Goal: Task Accomplishment & Management: Manage account settings

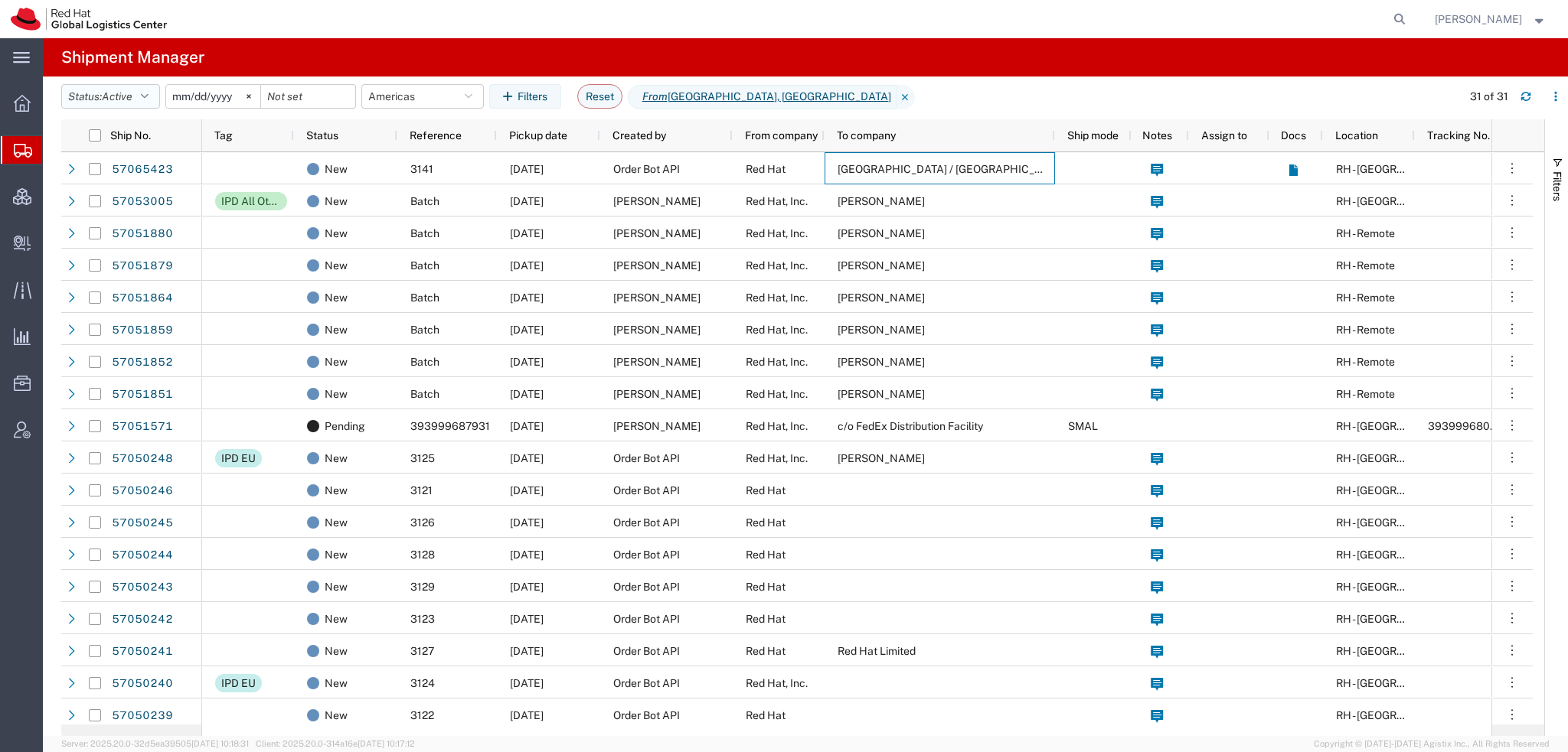
click at [147, 94] on icon "button" at bounding box center [145, 96] width 7 height 11
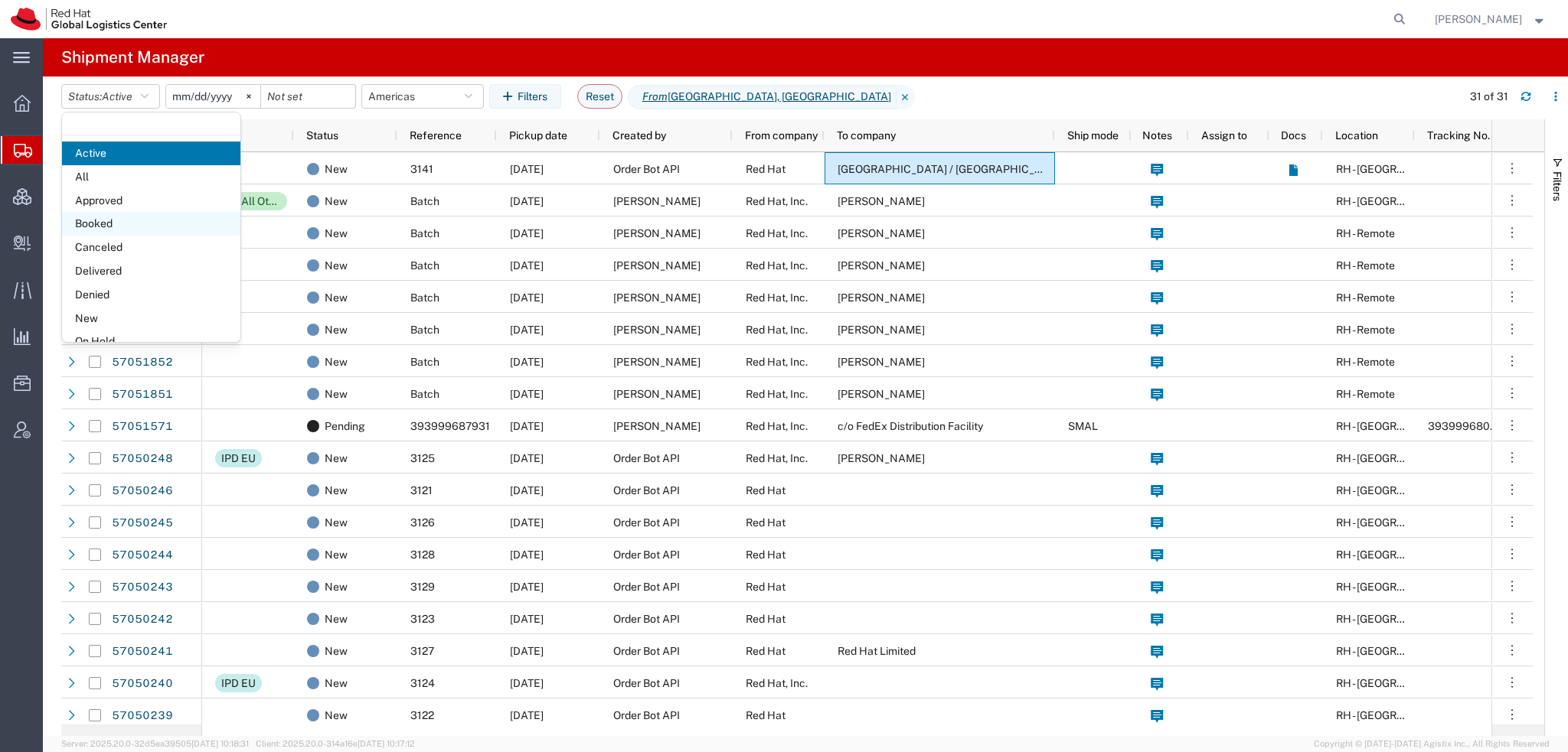
click at [94, 220] on span "Booked" at bounding box center [151, 223] width 179 height 24
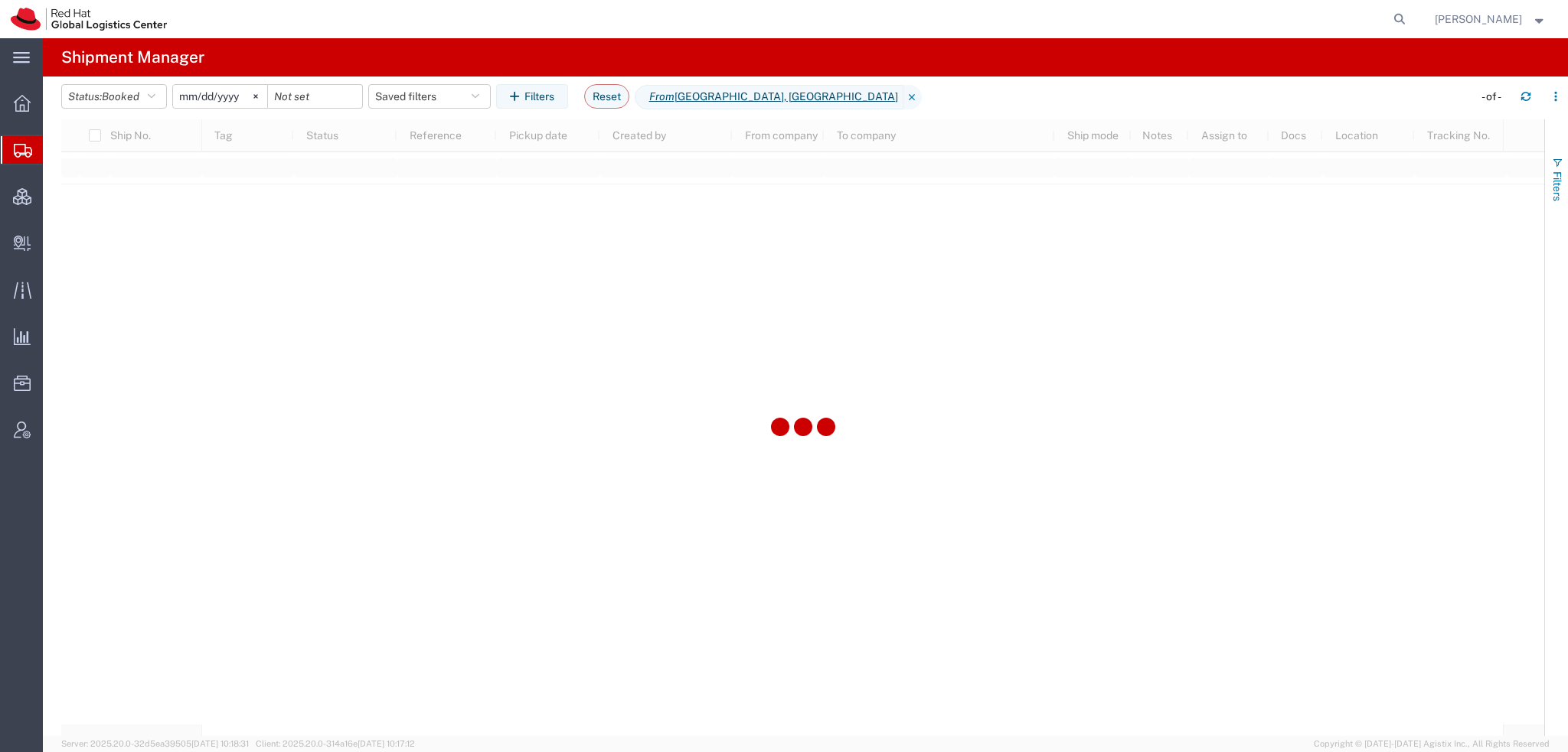
click at [1563, 168] on button "Filters" at bounding box center [1556, 179] width 23 height 82
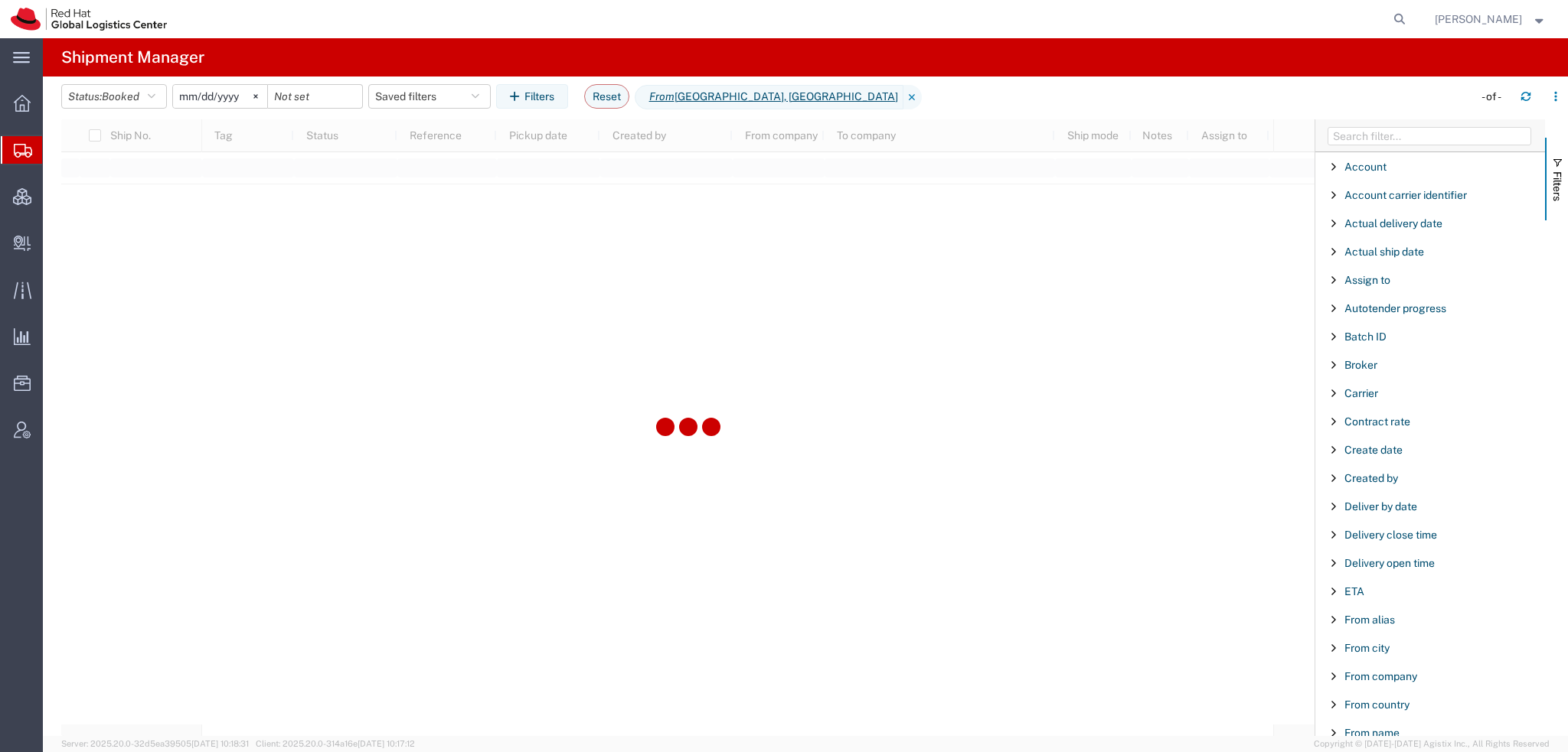
scroll to position [1274, 0]
click at [1363, 189] on span "Ship No." at bounding box center [1365, 194] width 40 height 12
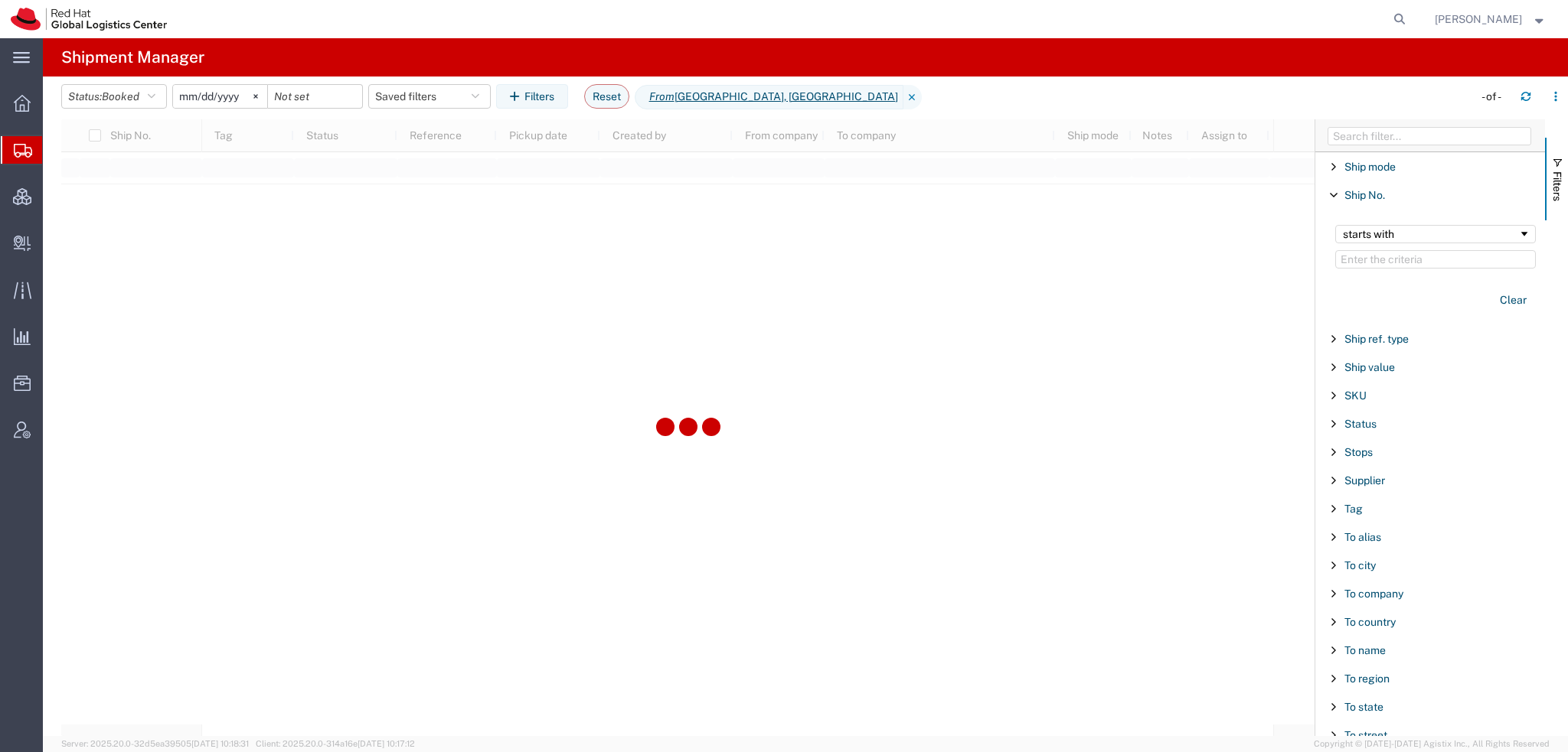
click at [1360, 254] on input "Filter Value" at bounding box center [1435, 259] width 201 height 18
type input "57054712"
drag, startPoint x: 1398, startPoint y: 252, endPoint x: 760, endPoint y: 116, distance: 652.3
click at [778, 123] on div "Ship No. Tag Status Reference Pickup date Created by From company To company Sh…" at bounding box center [815, 427] width 1507 height 616
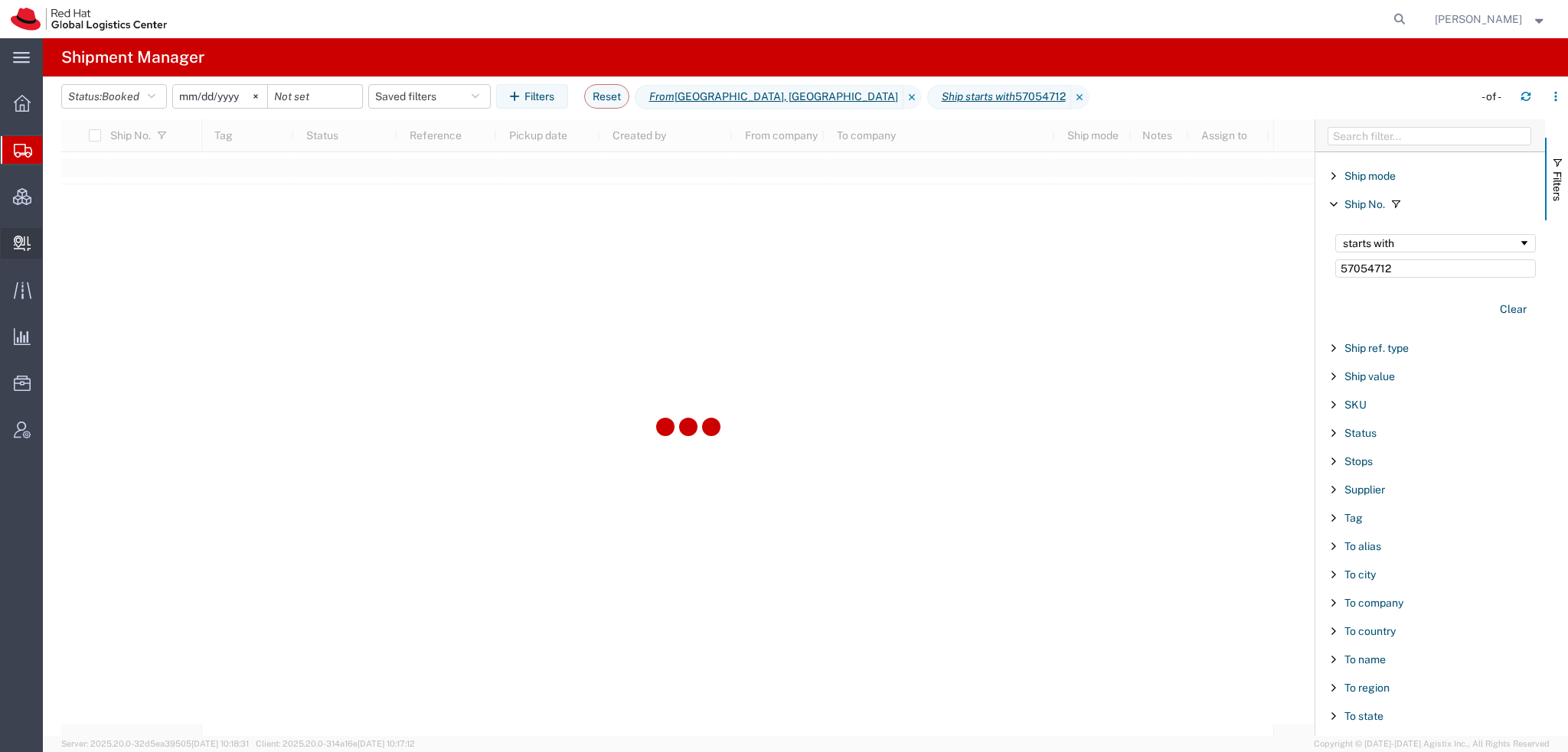
click at [0, 0] on span "Create Delivery" at bounding box center [0, 0] width 0 height 0
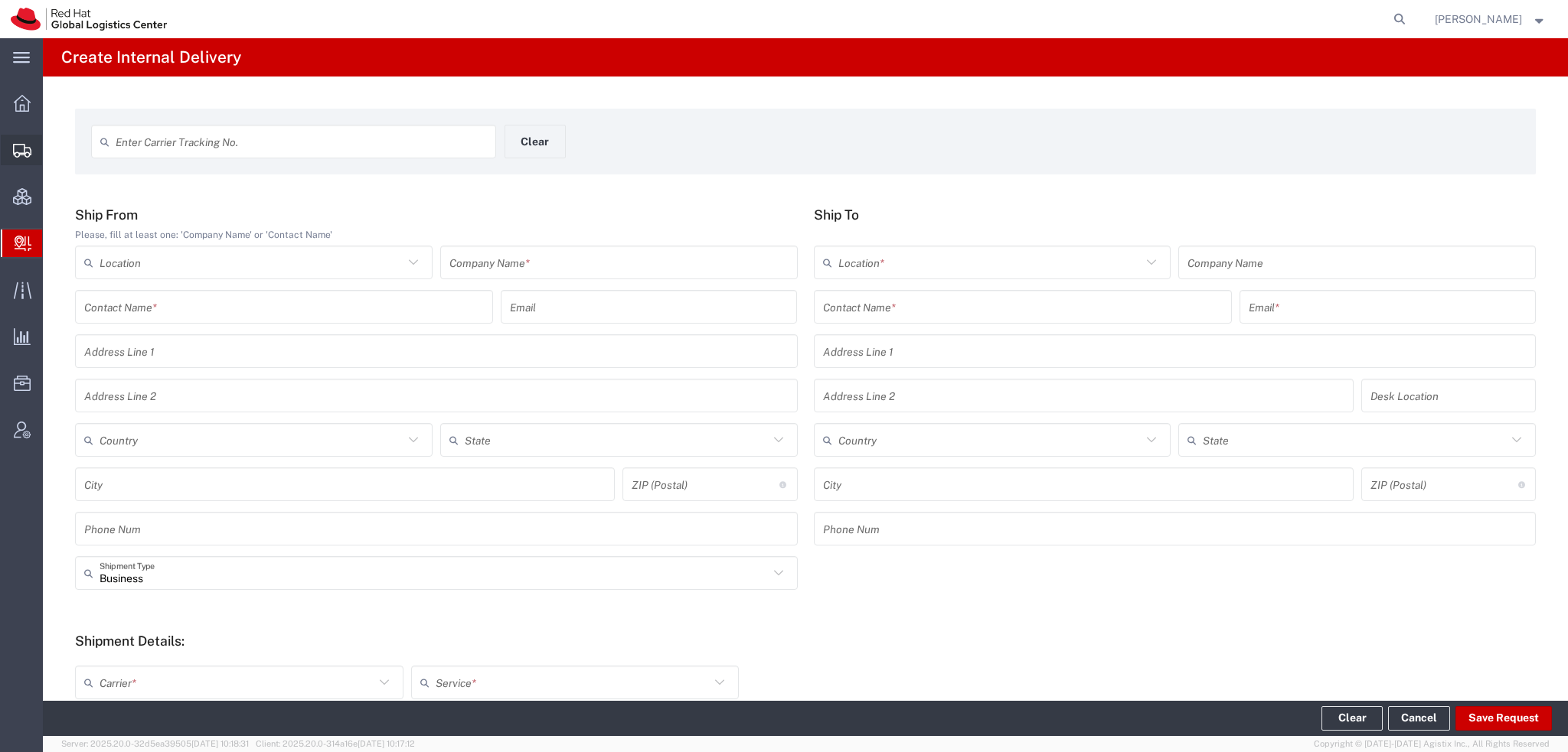
click at [0, 0] on span "Shipment Manager" at bounding box center [0, 0] width 0 height 0
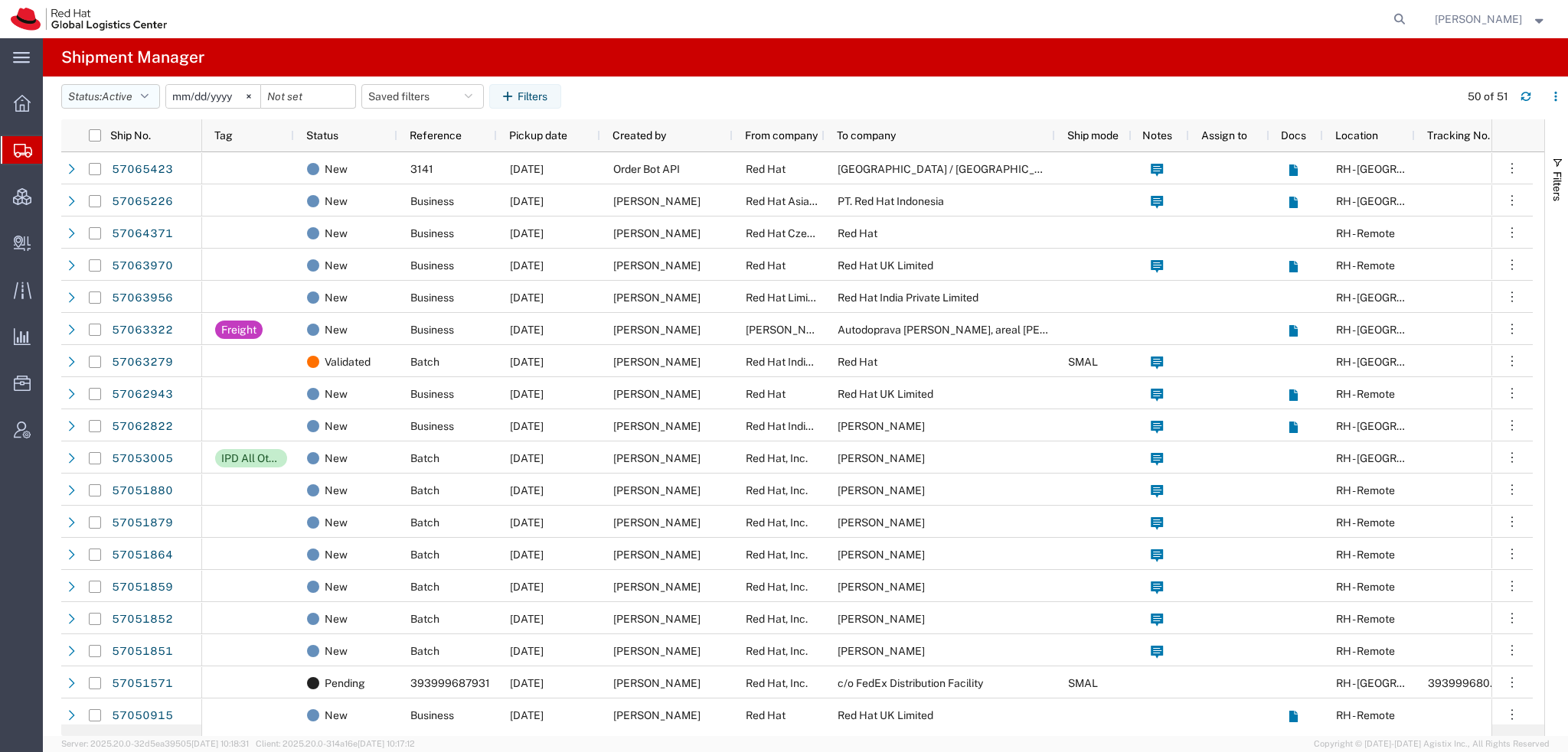
click at [147, 92] on icon "button" at bounding box center [145, 96] width 7 height 11
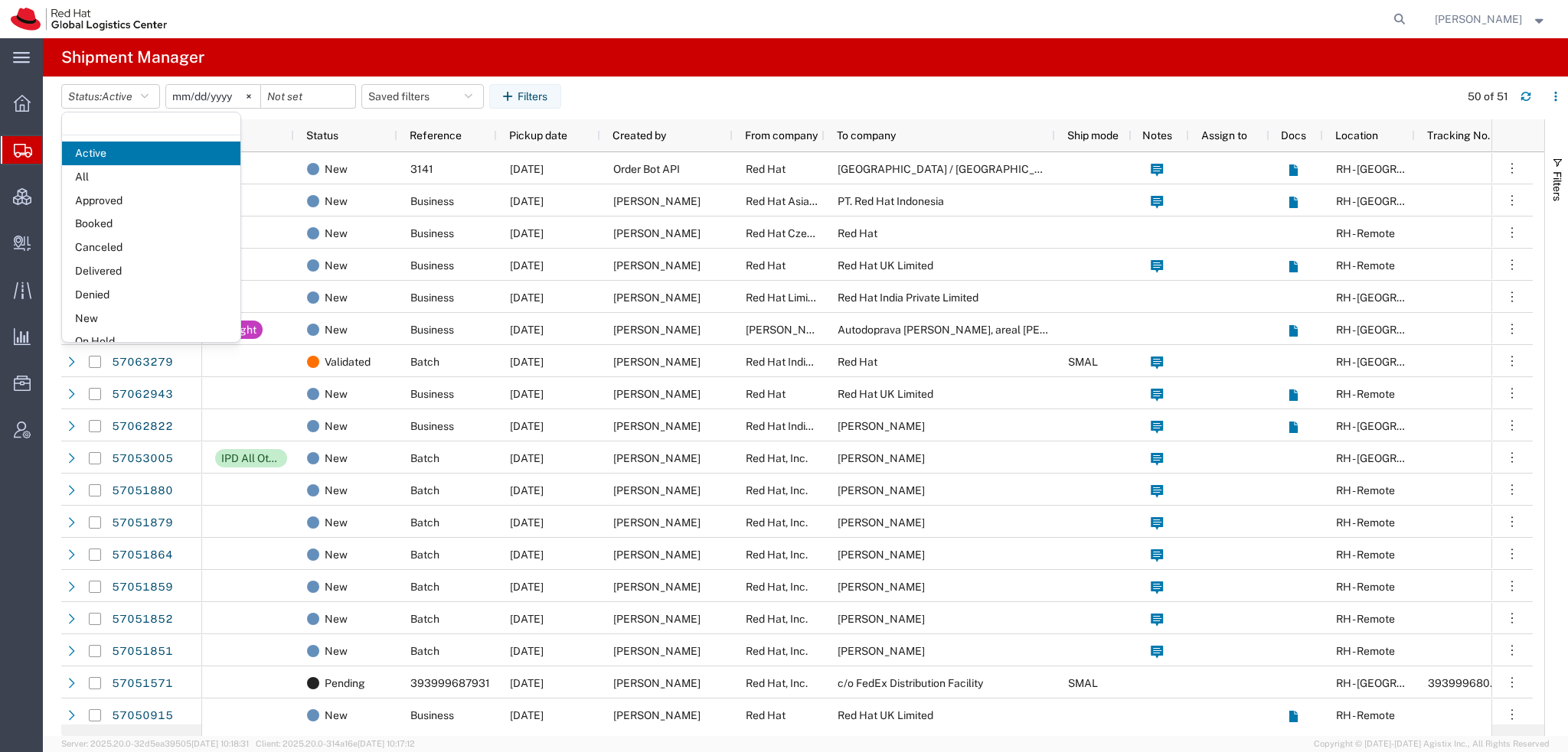
click at [83, 216] on span "Booked" at bounding box center [151, 223] width 179 height 24
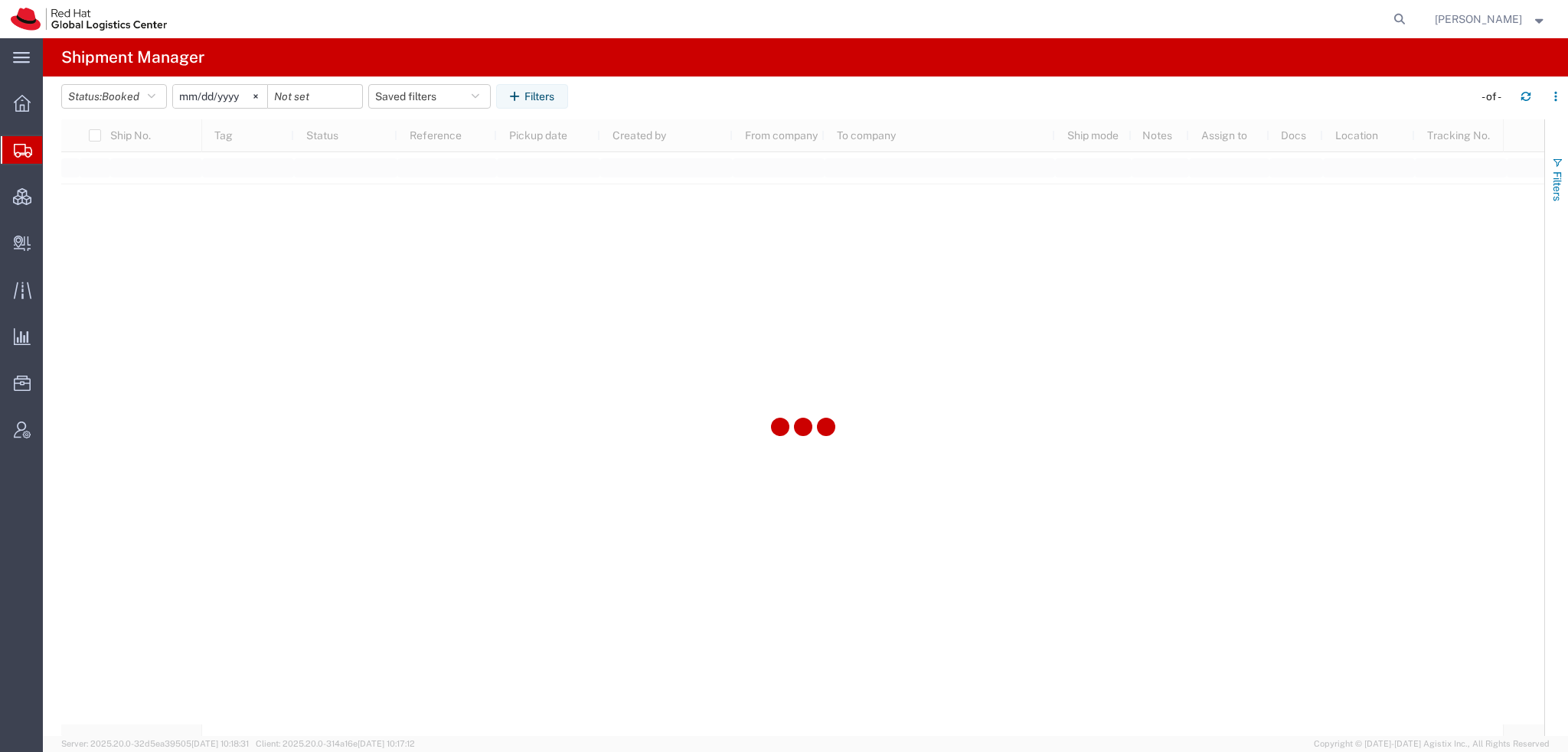
click at [1552, 180] on span "Filters" at bounding box center [1556, 186] width 12 height 30
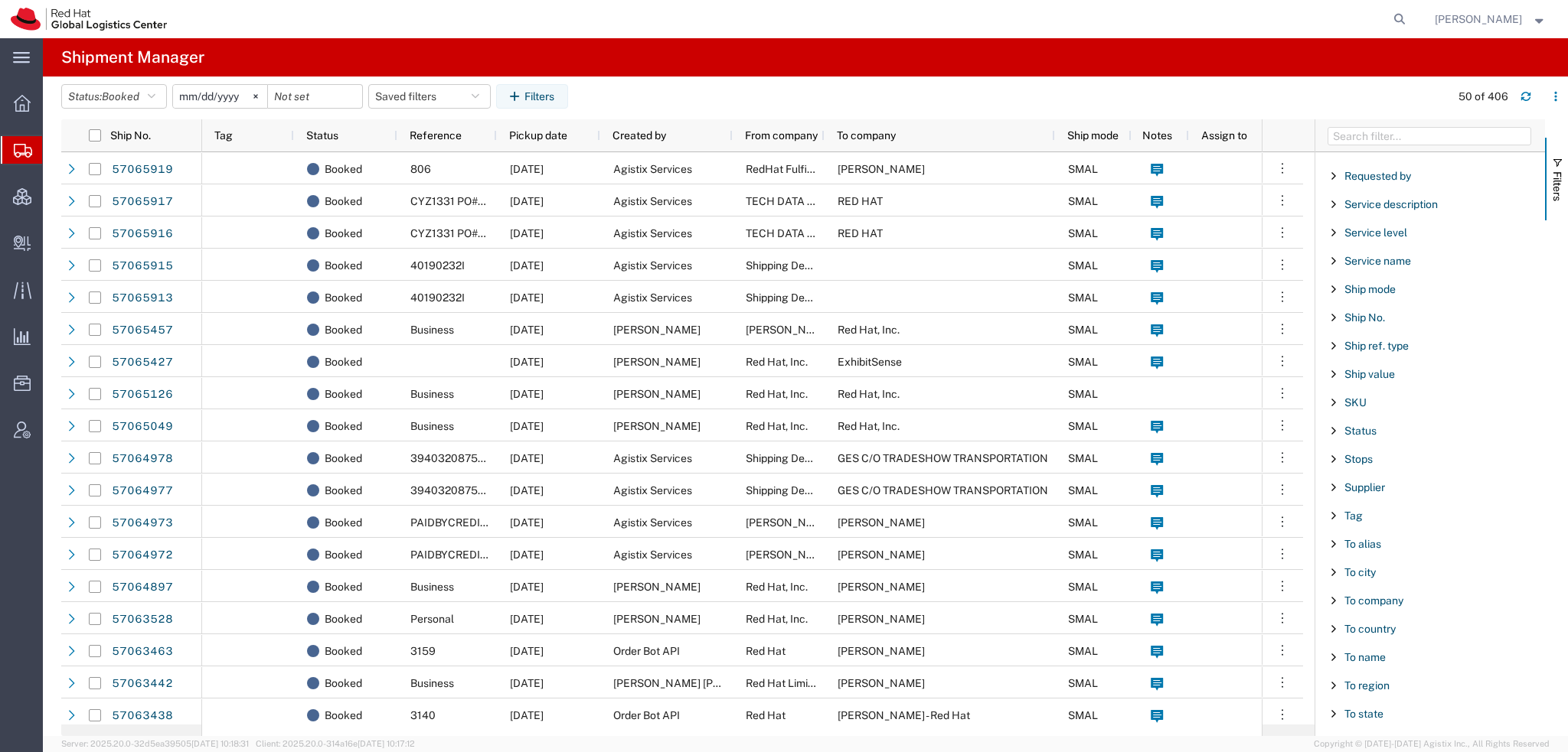
scroll to position [1274, 0]
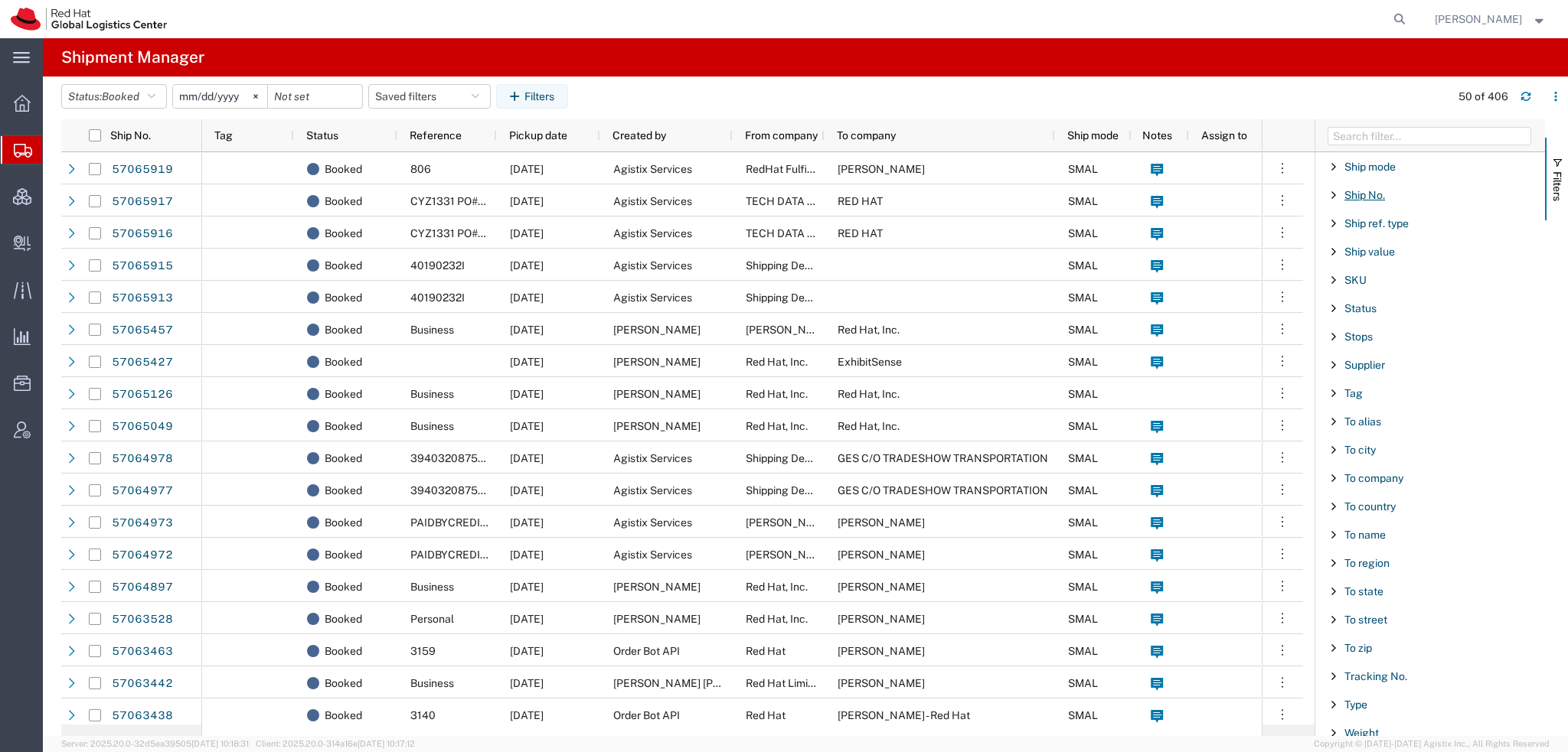
click at [1351, 189] on span "Ship No." at bounding box center [1365, 194] width 40 height 12
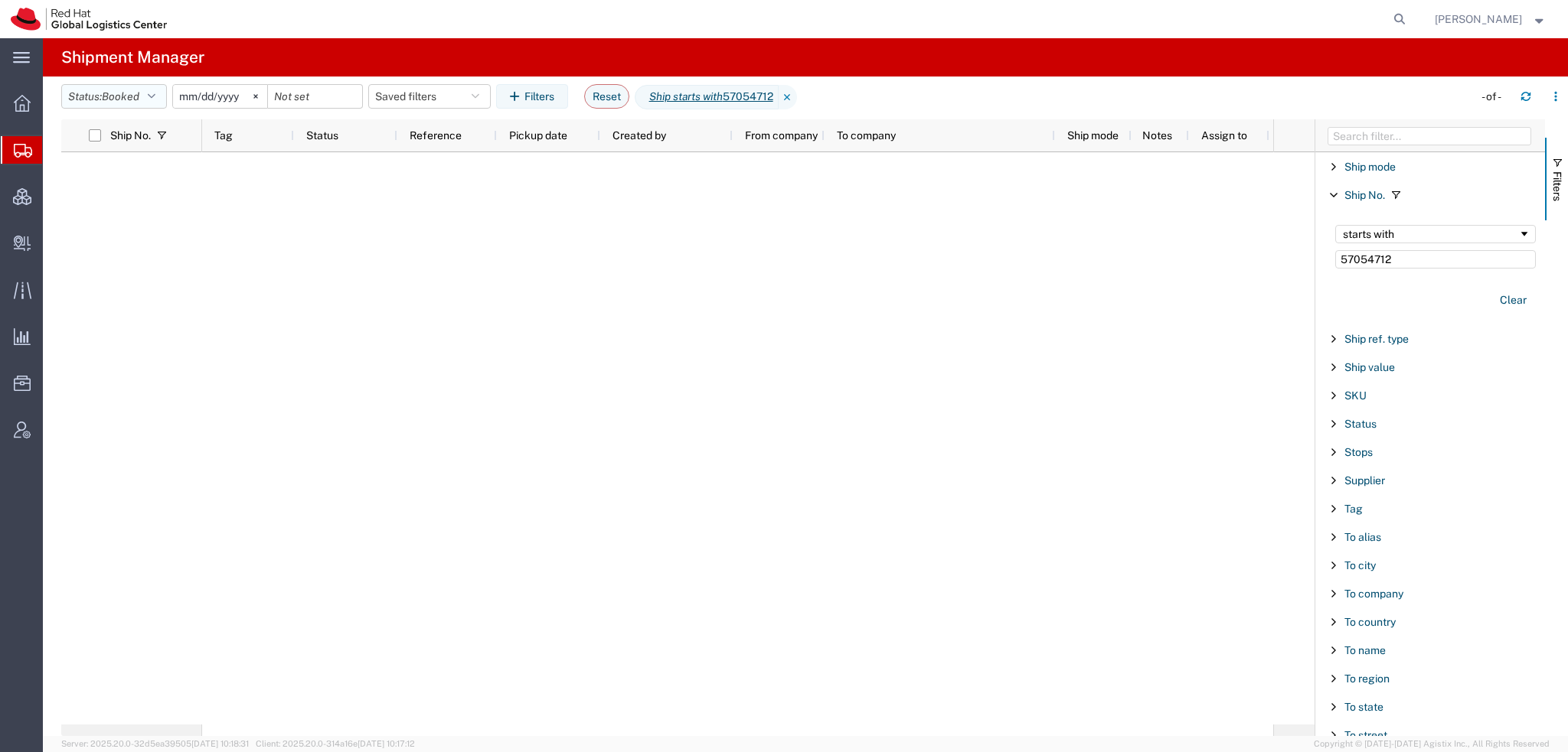
type input "57054712"
click at [161, 91] on button "Status: Booked" at bounding box center [114, 96] width 105 height 25
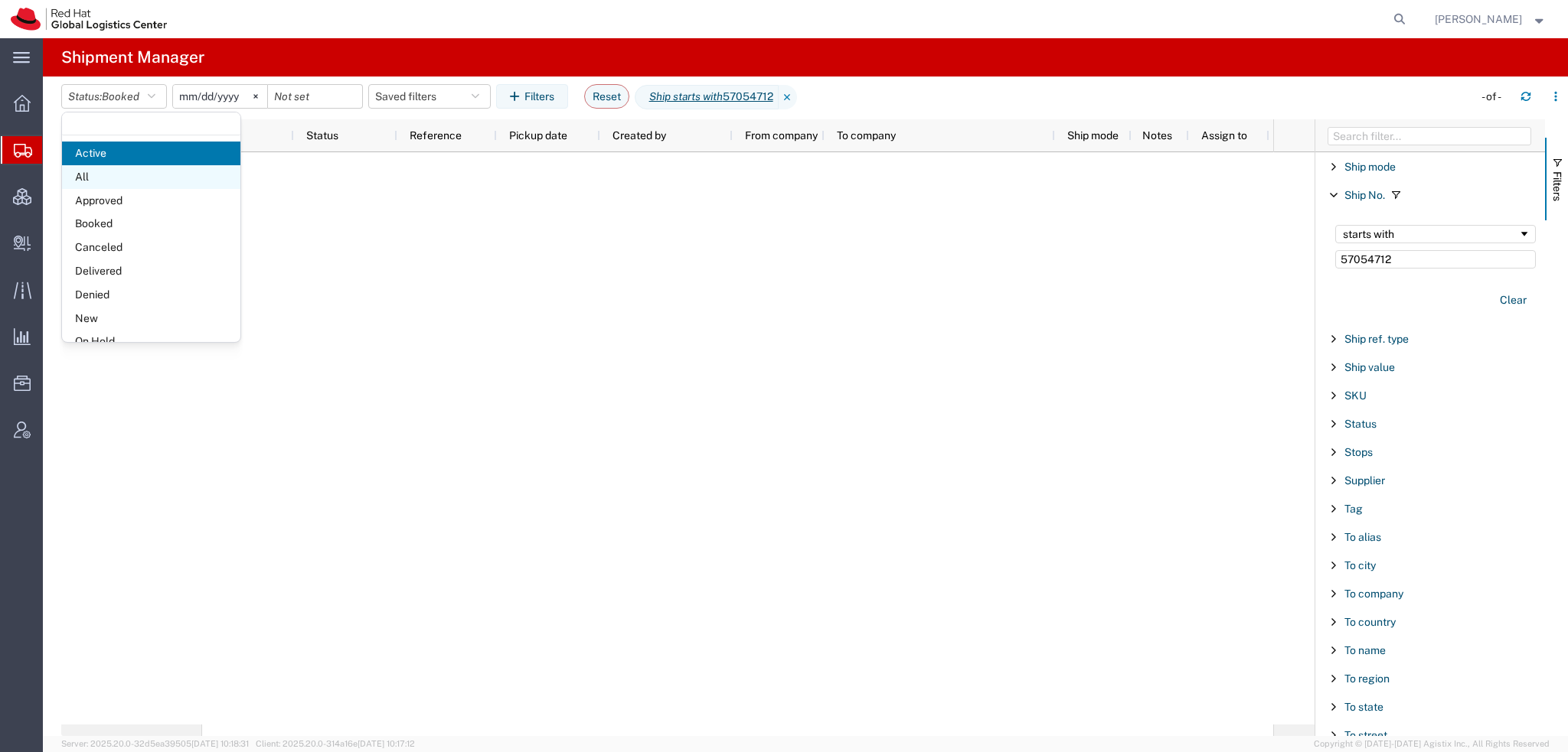
click at [92, 174] on span "All" at bounding box center [151, 177] width 179 height 24
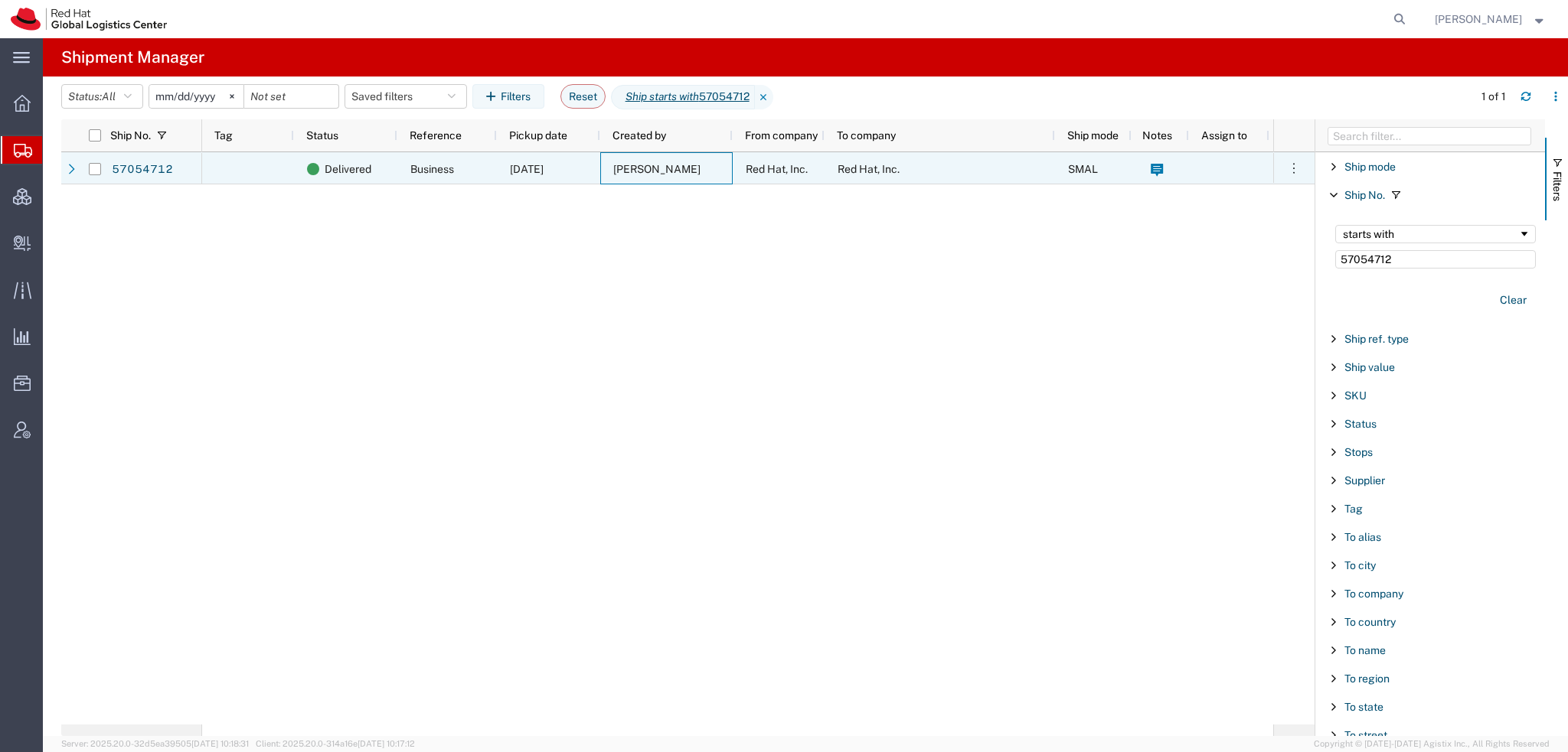
click at [630, 169] on span "[PERSON_NAME]" at bounding box center [656, 169] width 87 height 12
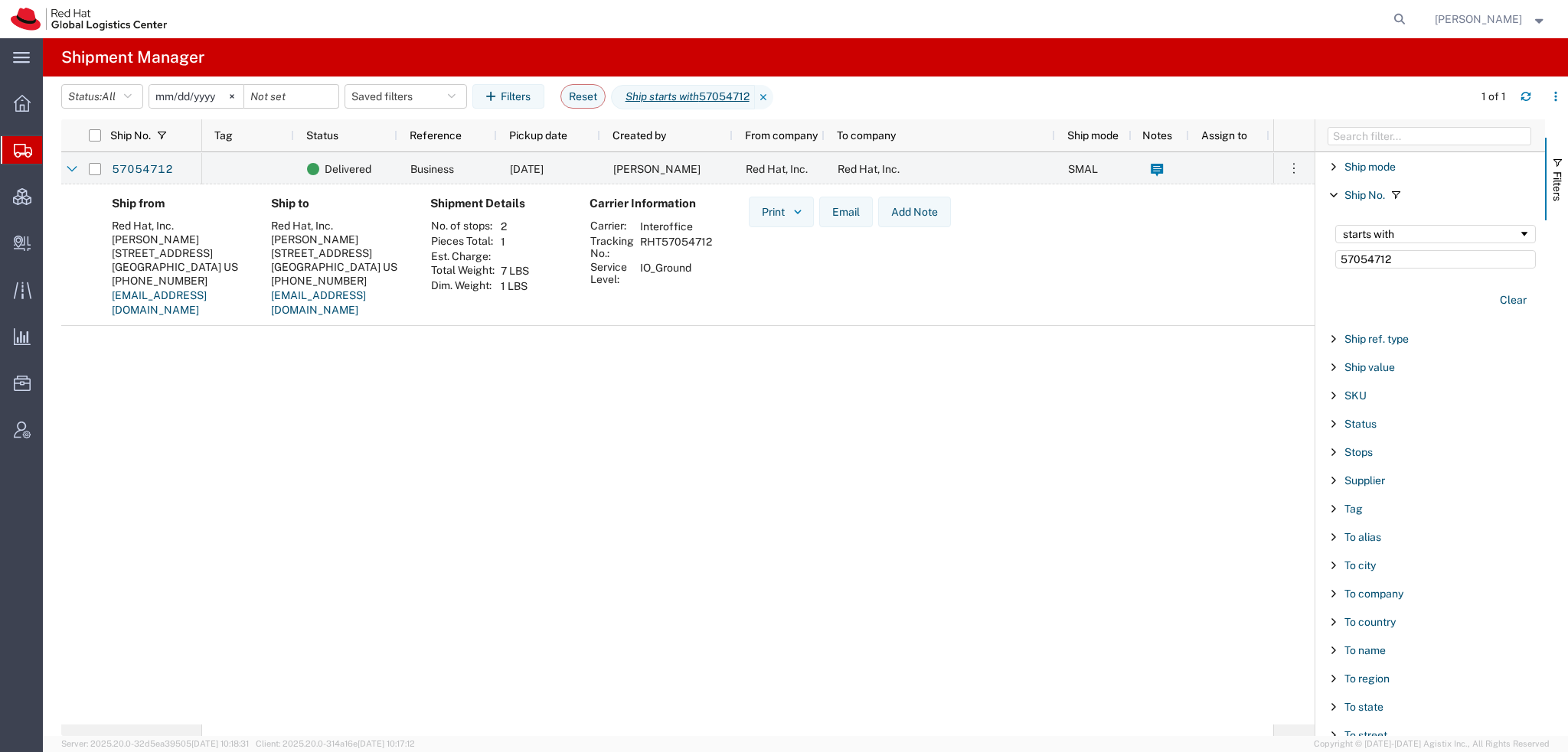
drag, startPoint x: 711, startPoint y: 244, endPoint x: 636, endPoint y: 241, distance: 75.1
click at [636, 241] on td "RHT57054712" at bounding box center [676, 247] width 82 height 26
copy td "RHT57054712"
click at [0, 0] on span "Create Delivery" at bounding box center [0, 0] width 0 height 0
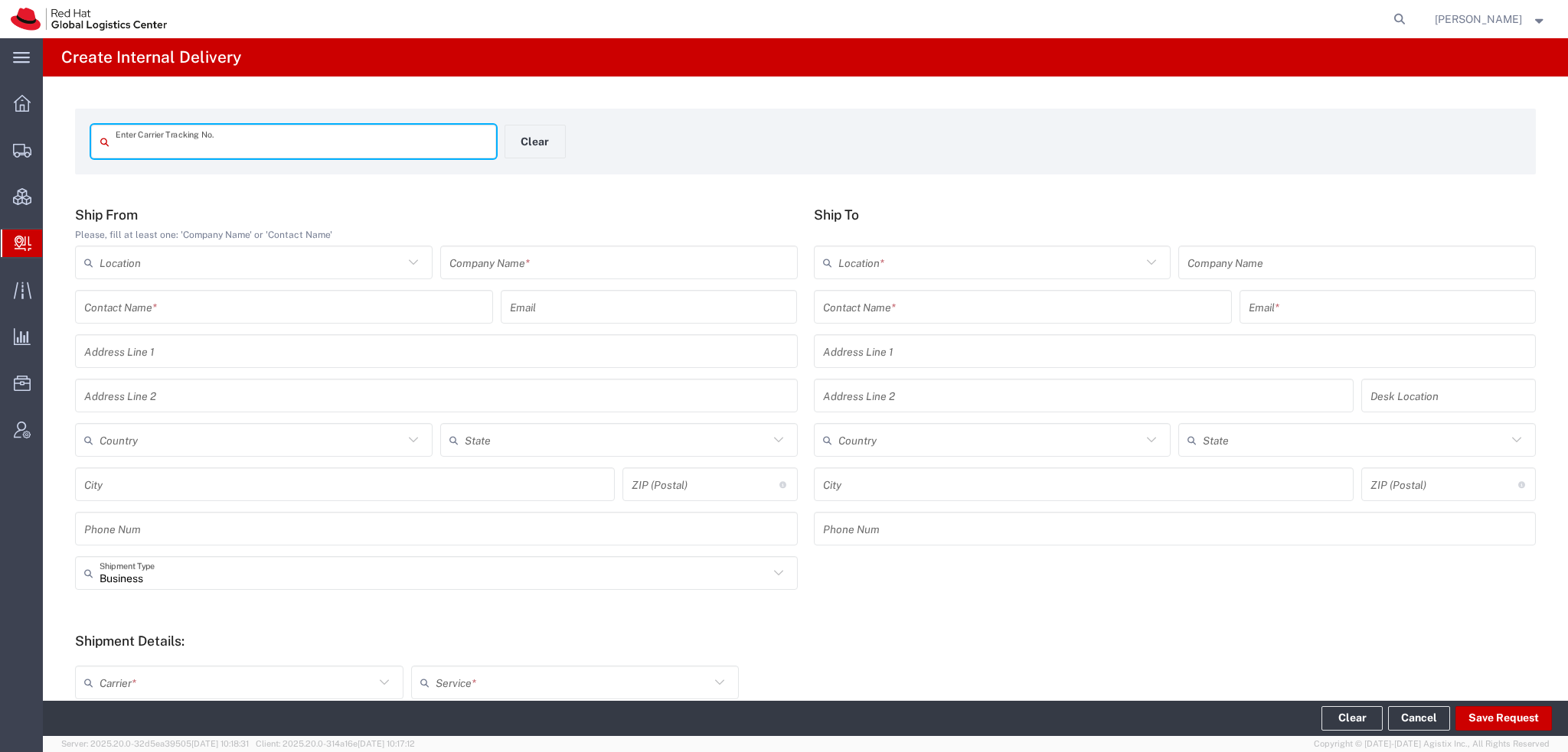
click at [216, 144] on input "text" at bounding box center [301, 141] width 371 height 27
type input "RHT57054712"
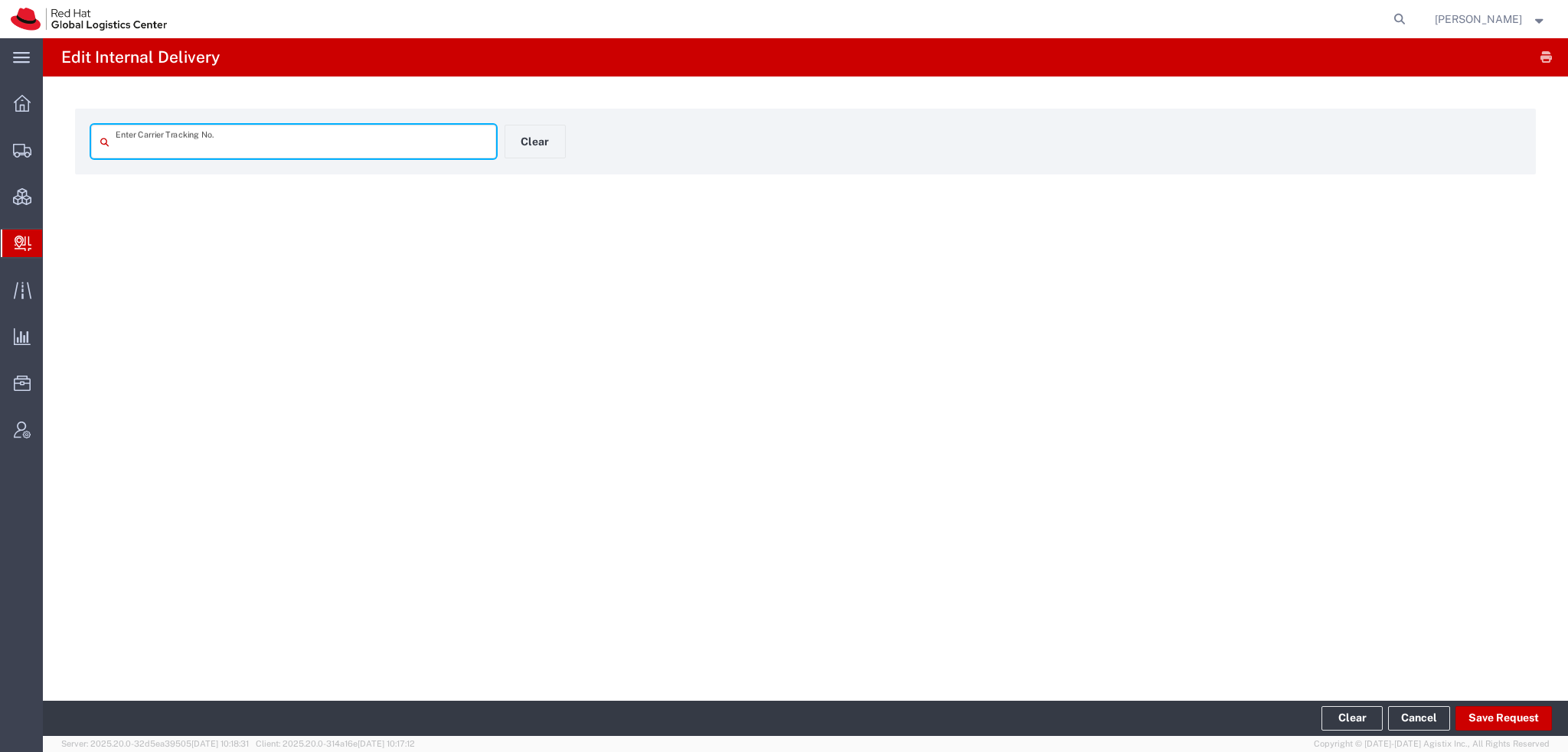
type input "RHT57054712"
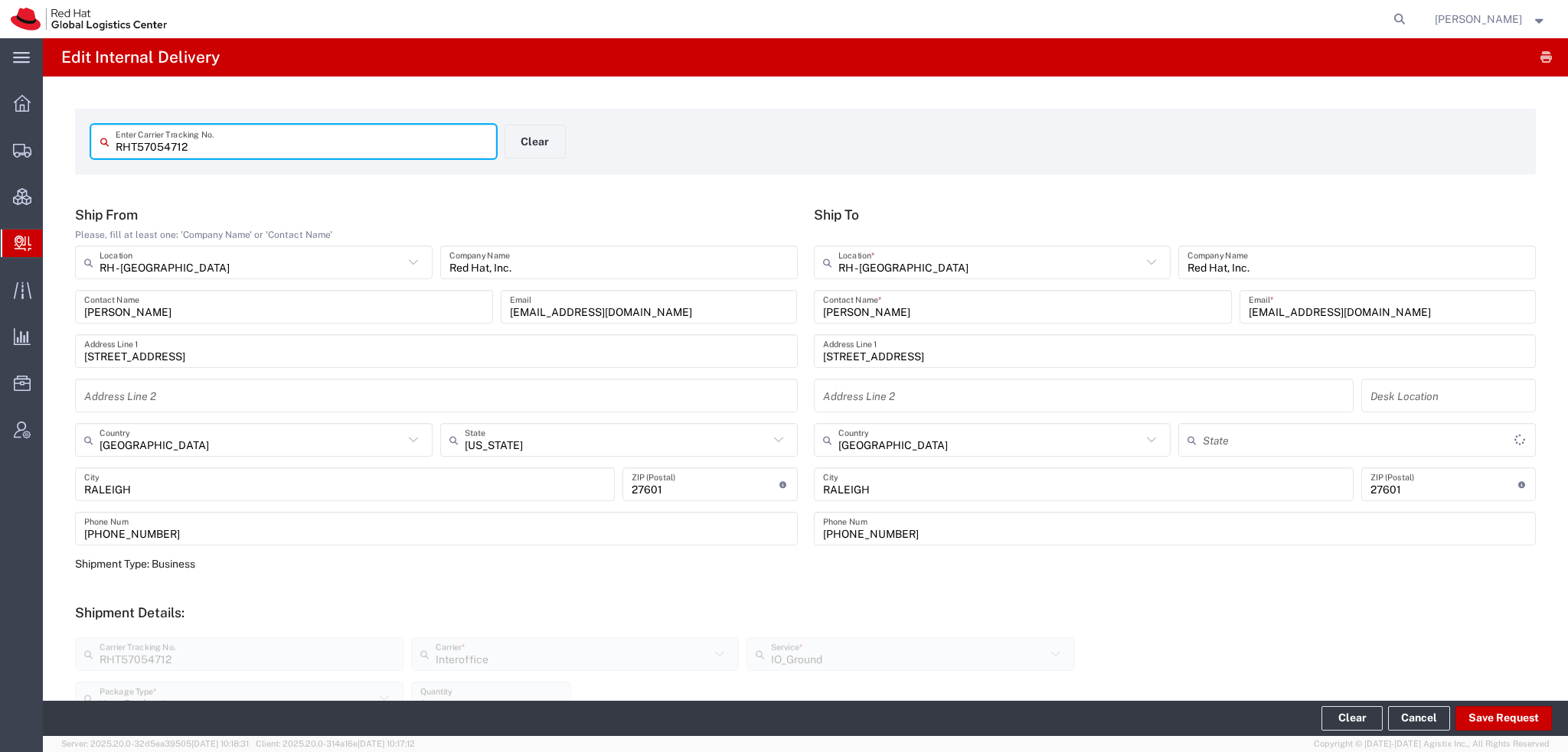
type input "[US_STATE]"
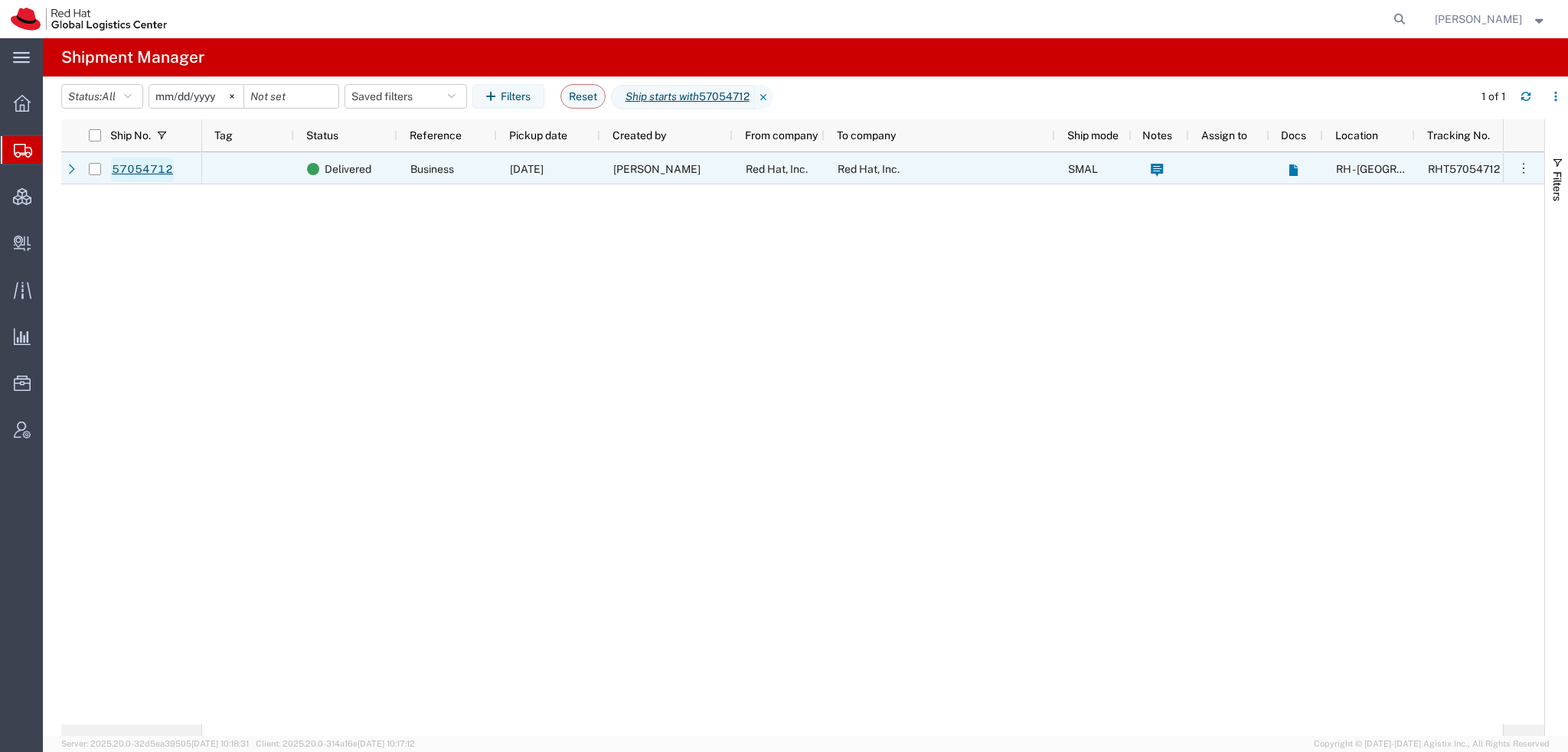
click at [140, 160] on link "57054712" at bounding box center [142, 169] width 63 height 25
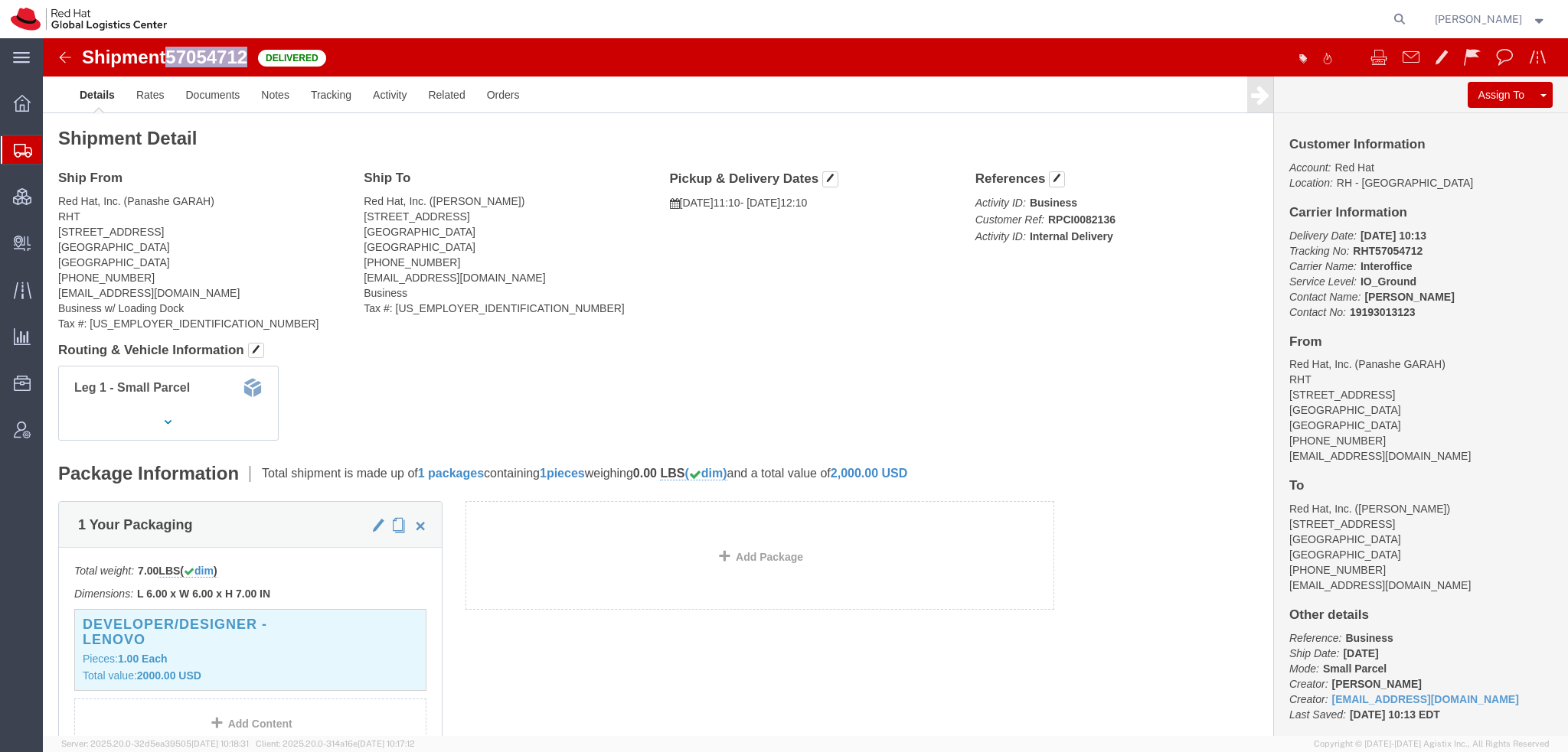
drag, startPoint x: 207, startPoint y: 17, endPoint x: 126, endPoint y: 19, distance: 81.0
click h1 "Shipment 57054712"
copy span "57054712"
click at [0, 0] on span "Create Delivery" at bounding box center [0, 0] width 0 height 0
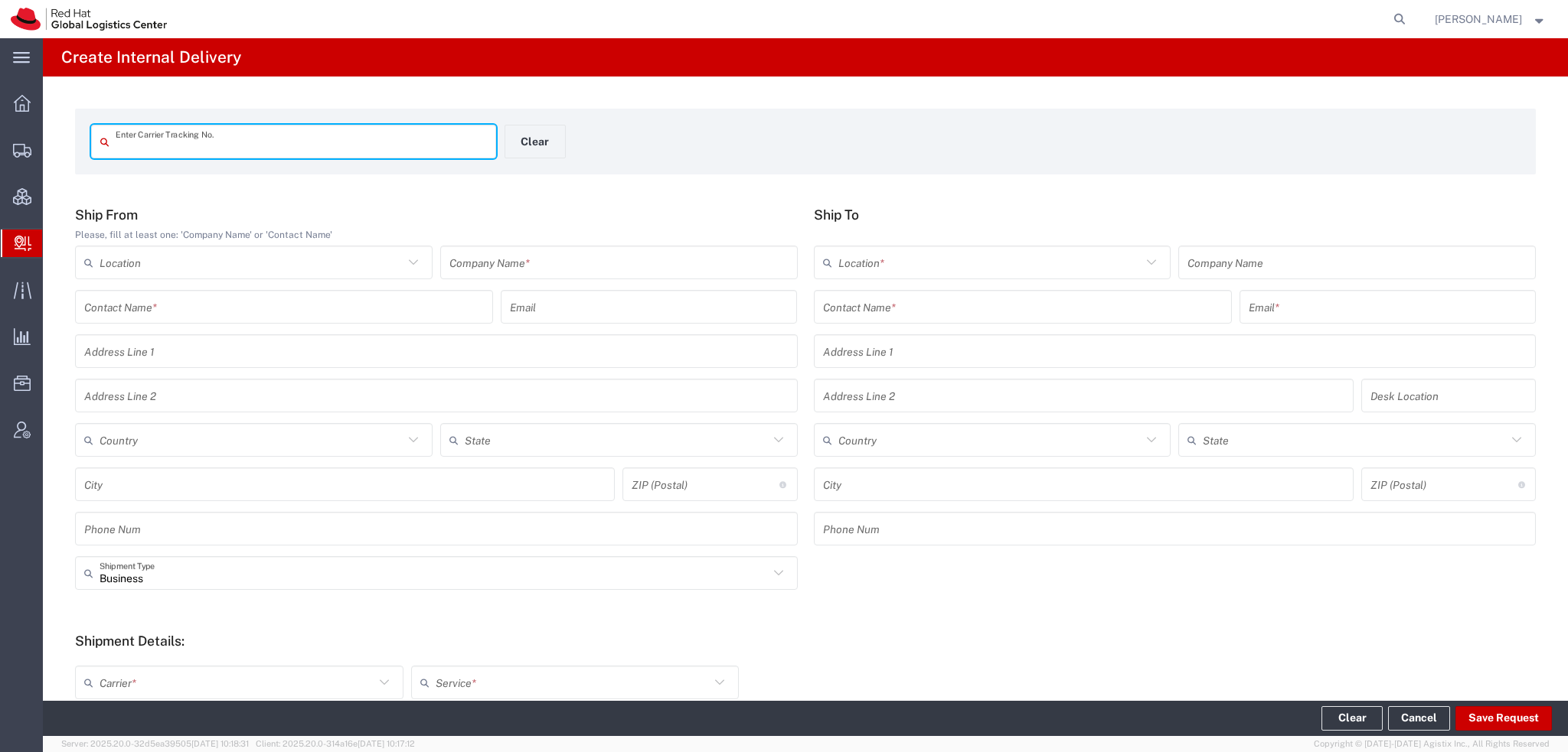
click at [190, 128] on input "text" at bounding box center [301, 141] width 371 height 27
click at [116, 151] on input "57054712" at bounding box center [301, 141] width 371 height 27
type input "RHT57054712"
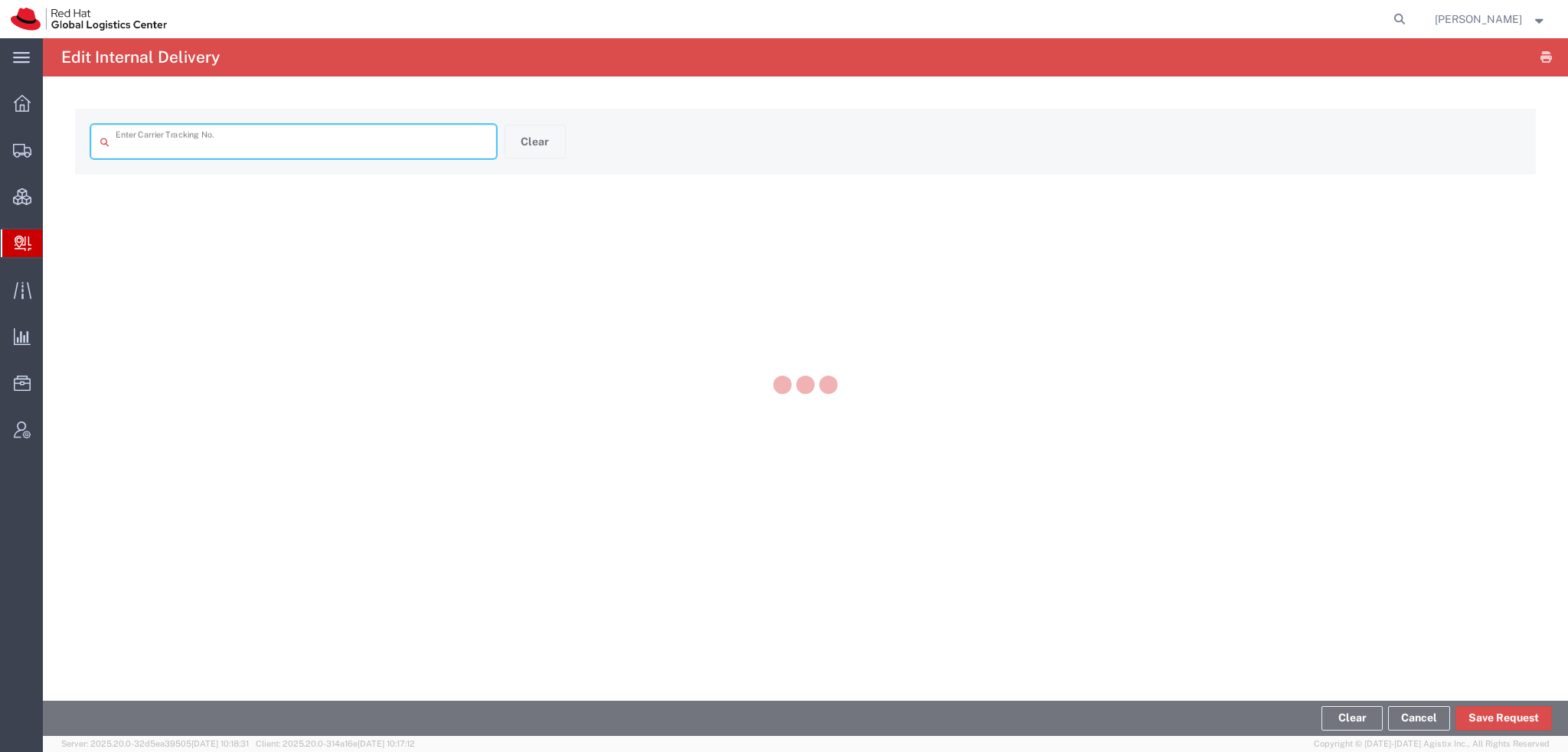
type input "RHT57054712"
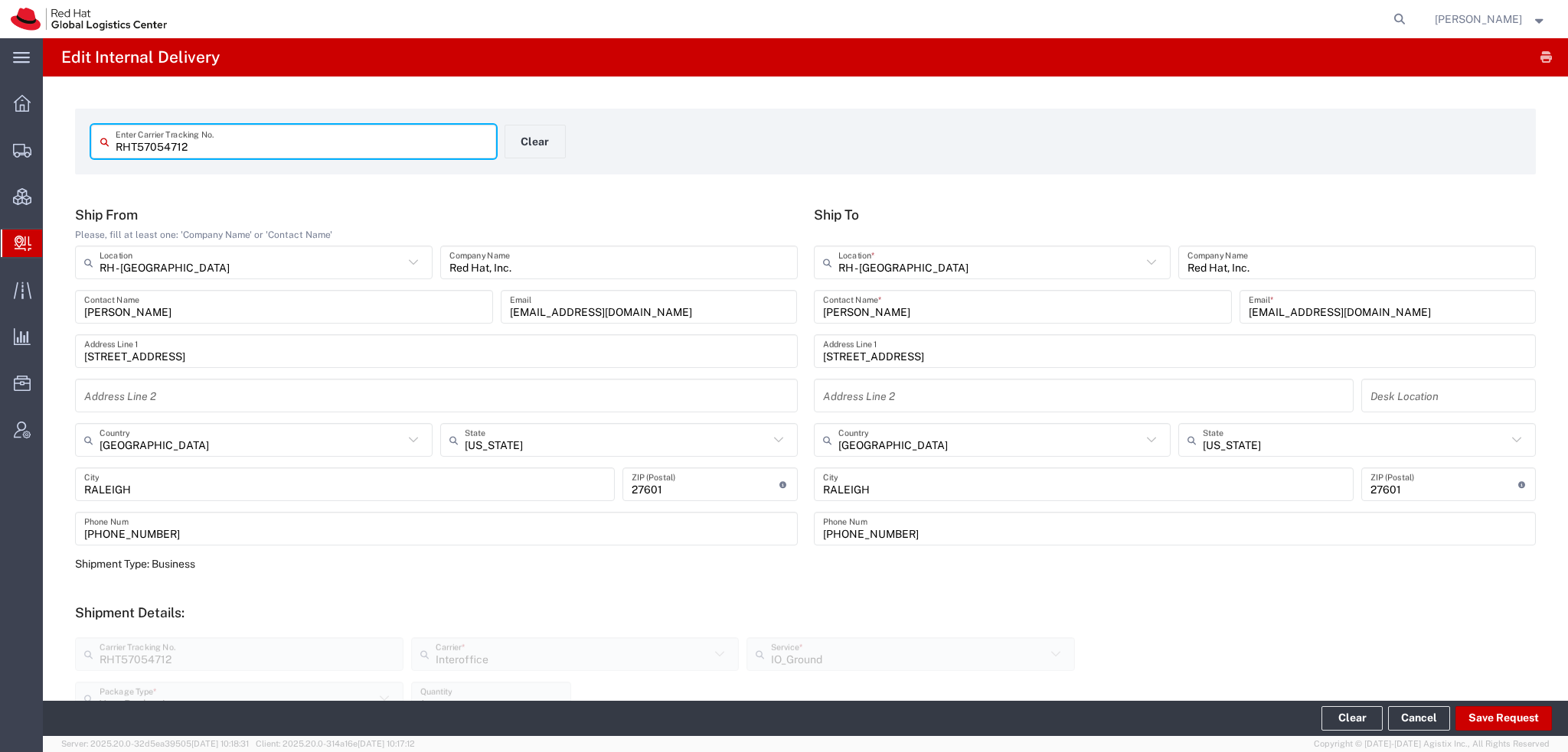
scroll to position [440, 0]
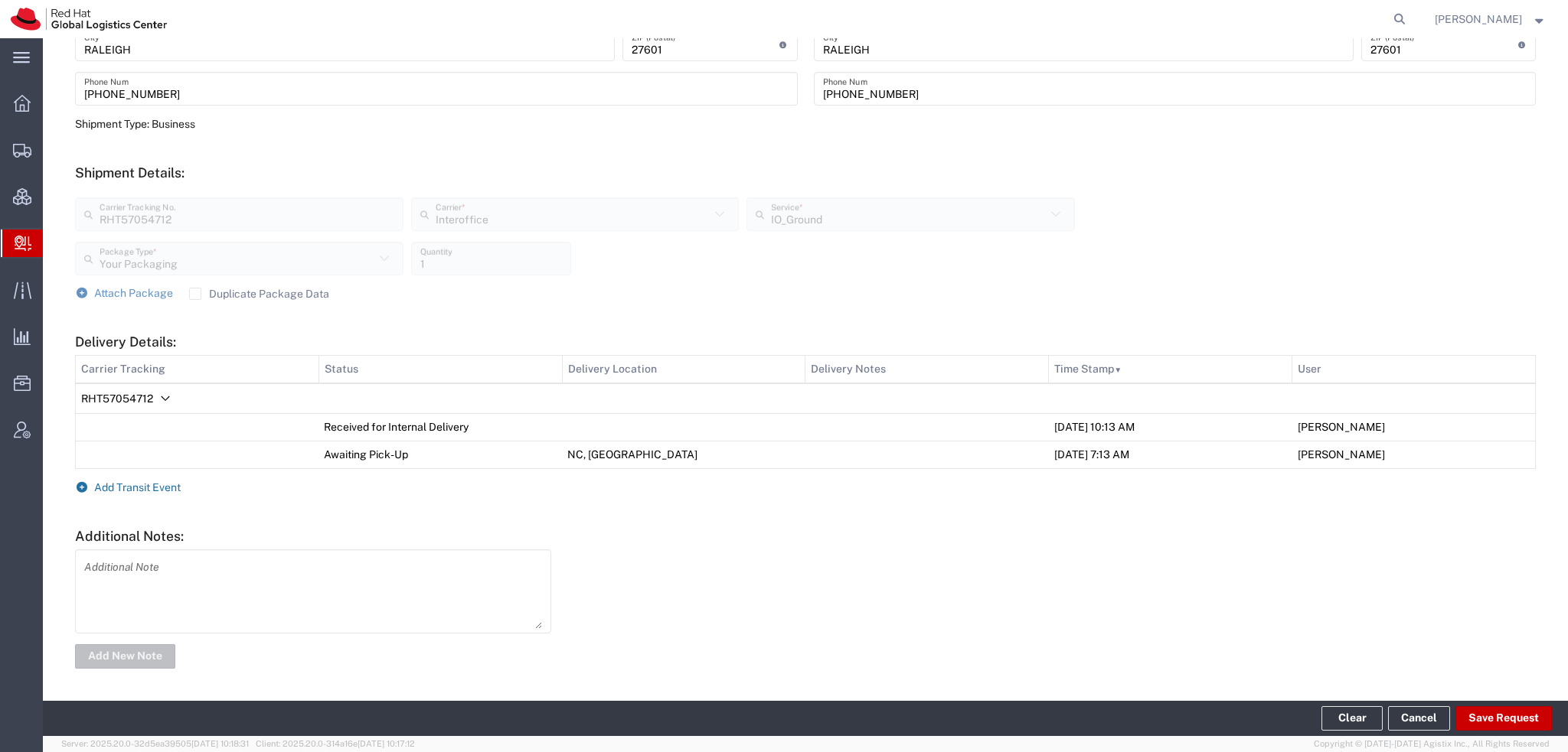
click at [148, 485] on span "Add Transit Event" at bounding box center [137, 486] width 86 height 12
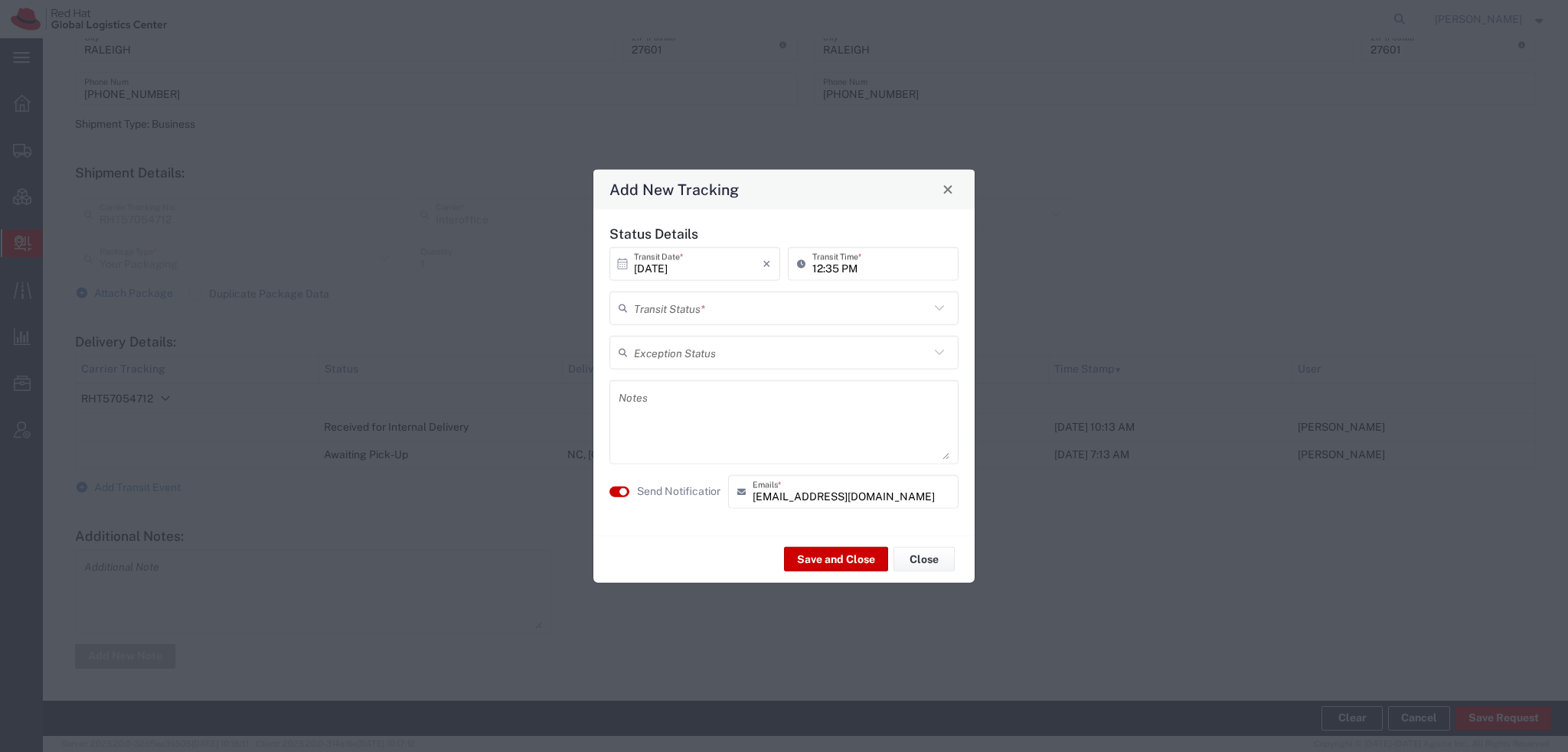
click at [721, 308] on input "text" at bounding box center [782, 308] width 295 height 27
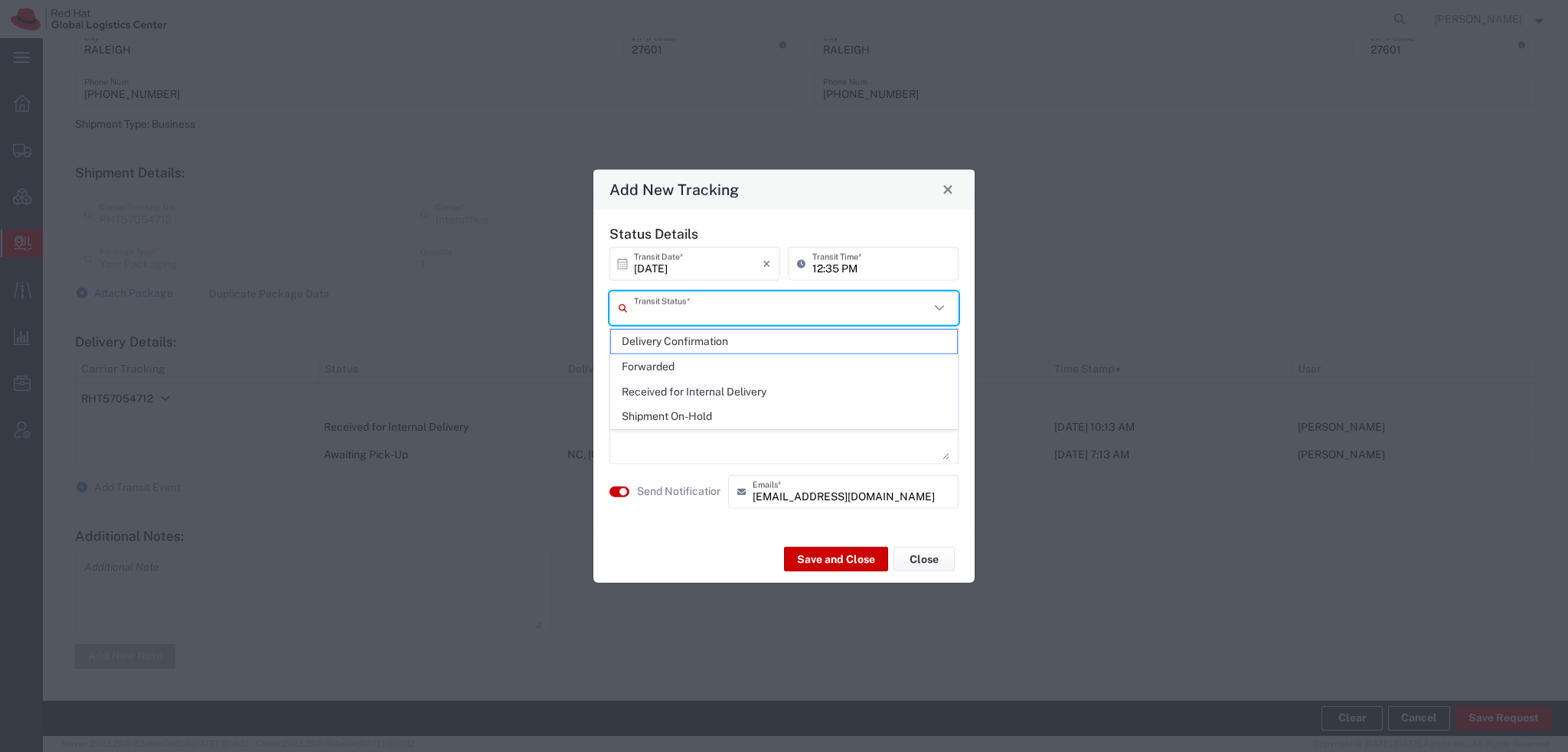
click at [658, 338] on span "Delivery Confirmation" at bounding box center [784, 342] width 346 height 24
type input "Delivery Confirmation"
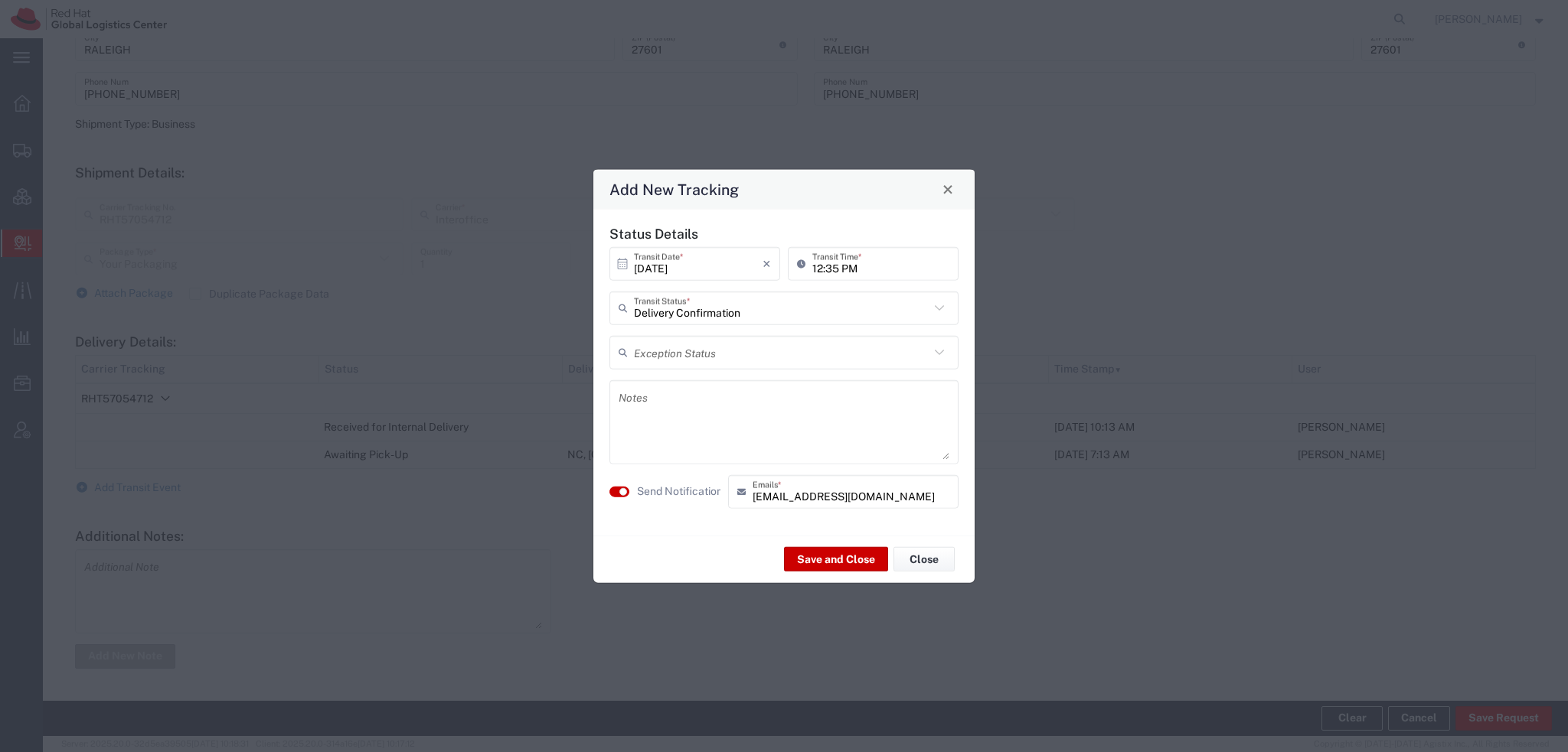
click at [657, 398] on textarea at bounding box center [784, 421] width 331 height 75
type textarea "Doesn't start till 11/3."
click at [825, 560] on button "Save and Close" at bounding box center [836, 559] width 104 height 25
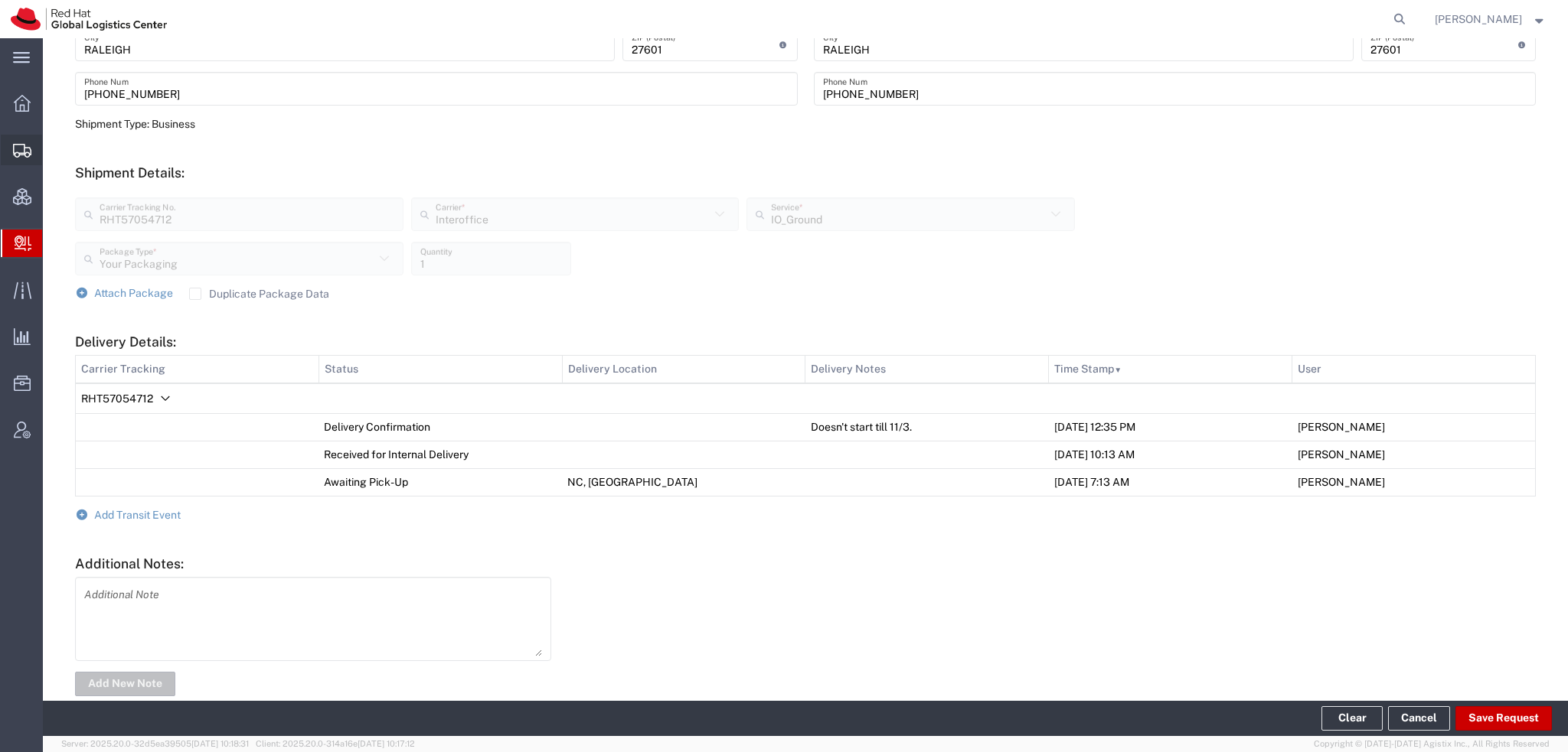
click at [0, 0] on span "Shipment Manager" at bounding box center [0, 0] width 0 height 0
